Goal: Information Seeking & Learning: Learn about a topic

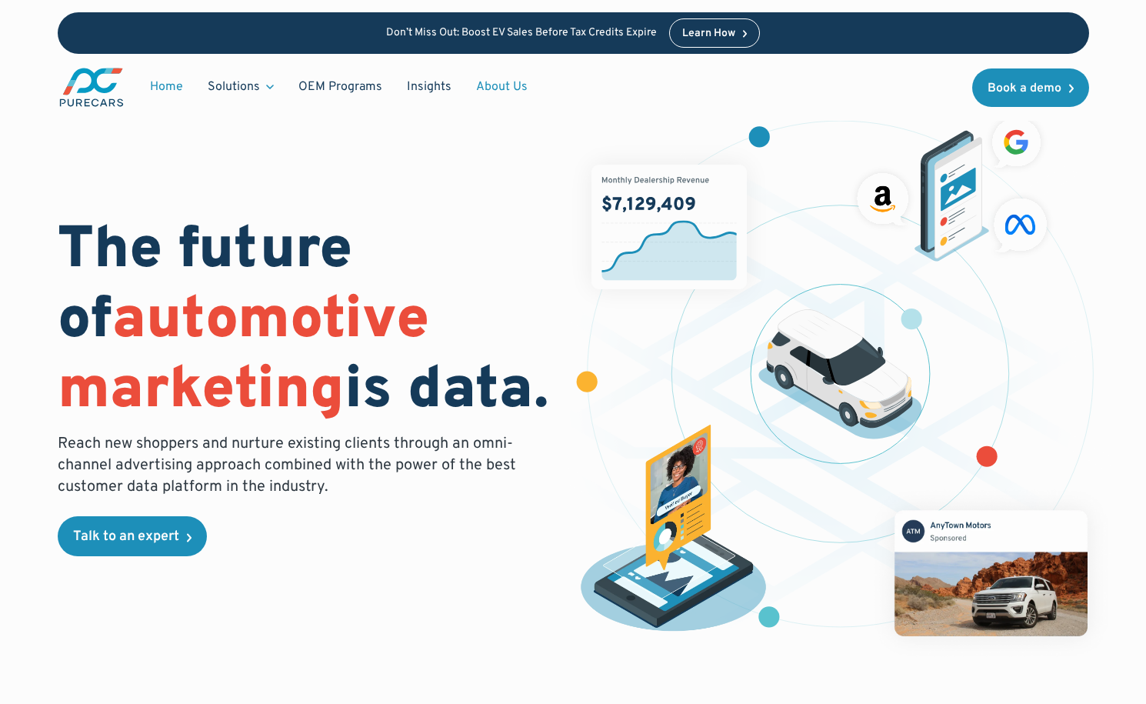
click at [491, 88] on link "About Us" at bounding box center [502, 86] width 76 height 29
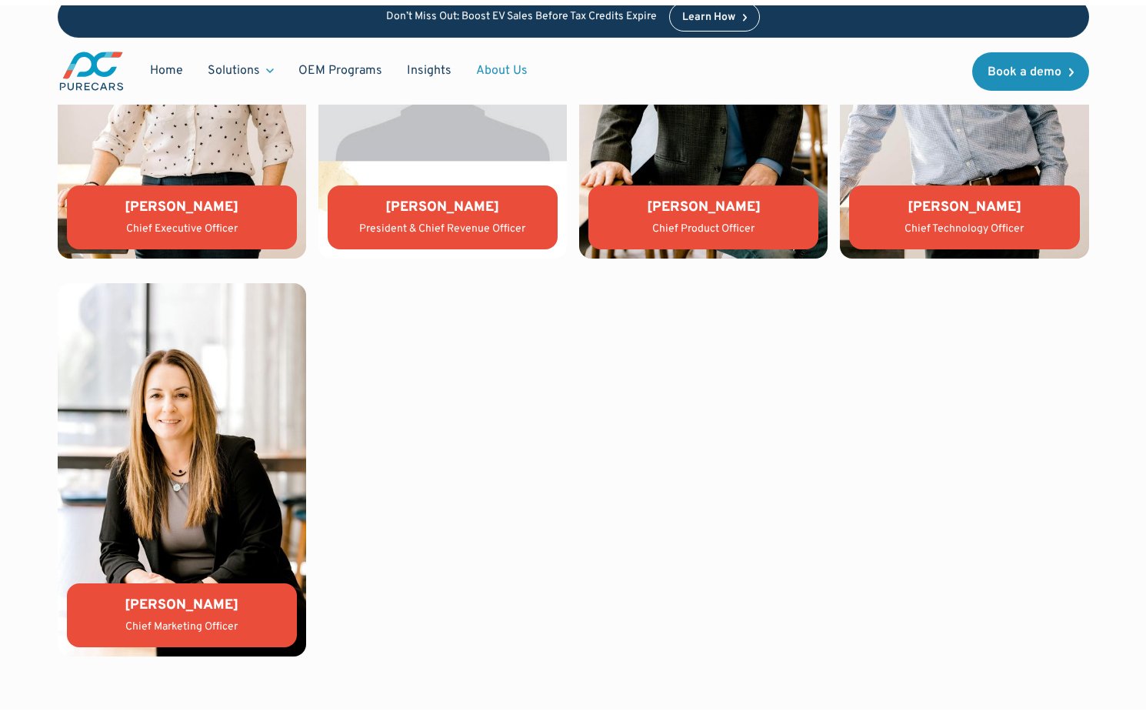
scroll to position [3288, 0]
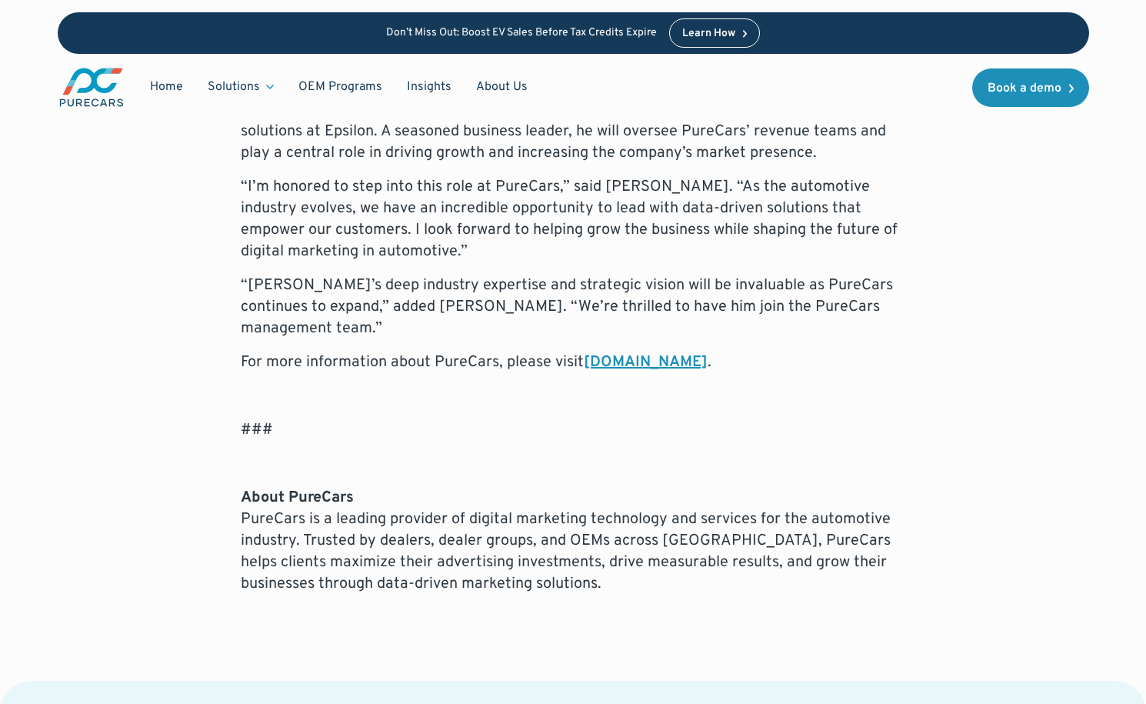
scroll to position [1303, 0]
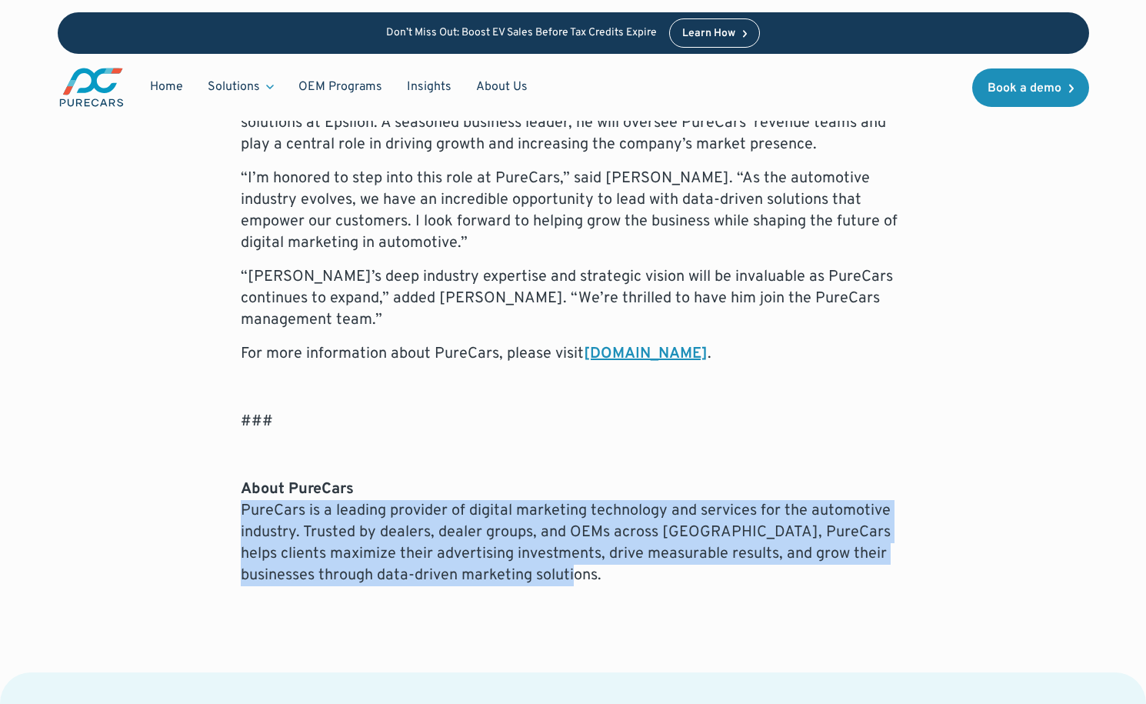
drag, startPoint x: 239, startPoint y: 506, endPoint x: 638, endPoint y: 584, distance: 406.0
click at [638, 584] on div "[GEOGRAPHIC_DATA], [GEOGRAPHIC_DATA] – [DATE] – PureCars, a leading provider of…" at bounding box center [574, 77] width 1032 height 1018
copy p "PureCars is a leading provider of digital marketing technology and services for…"
